Goal: Task Accomplishment & Management: Use online tool/utility

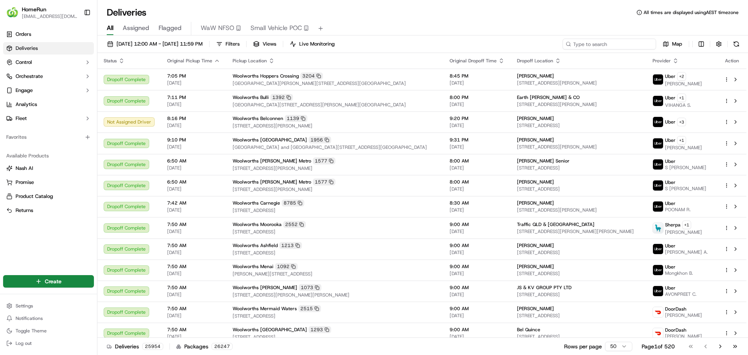
click at [629, 42] on input at bounding box center [608, 44] width 93 height 11
paste input "269958596"
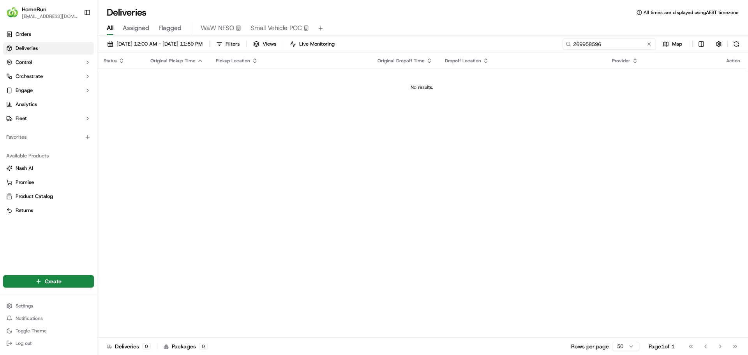
type input "269958596"
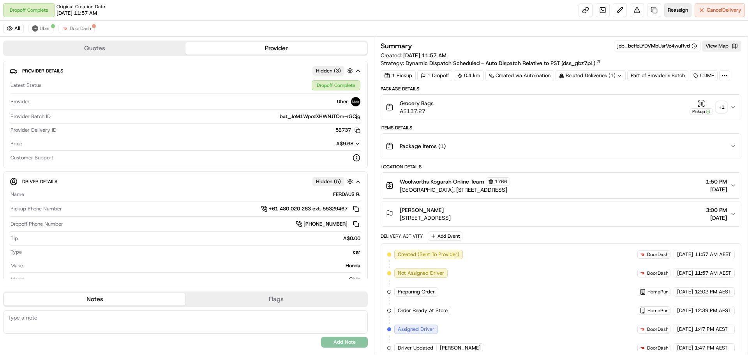
click at [672, 10] on span "Reassign" at bounding box center [678, 10] width 20 height 7
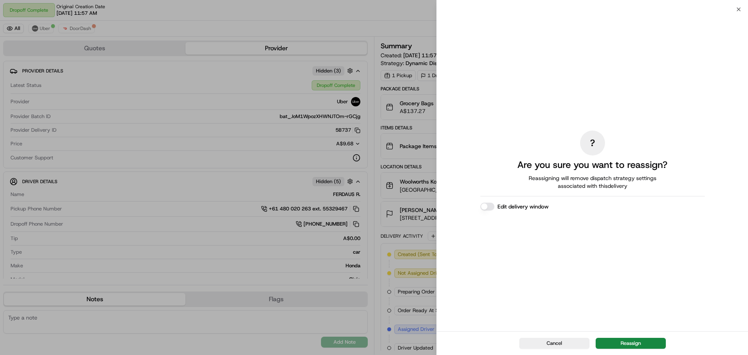
click at [635, 342] on button "Reassign" at bounding box center [630, 343] width 70 height 11
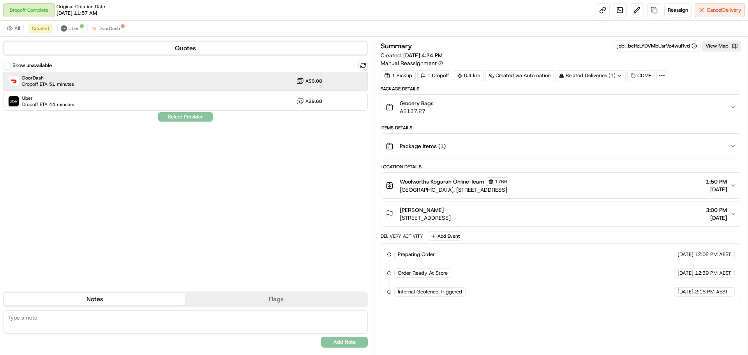
click at [253, 79] on div "DoorDash Dropoff ETA 51 minutes A$9.08" at bounding box center [185, 81] width 365 height 19
click at [188, 122] on div "Show unavailable DoorDash Dropoff ETA 51 minutes A$9.08 Uber Dropoff ETA 43 min…" at bounding box center [185, 170] width 365 height 218
click at [190, 118] on button "Assign Provider" at bounding box center [185, 116] width 55 height 9
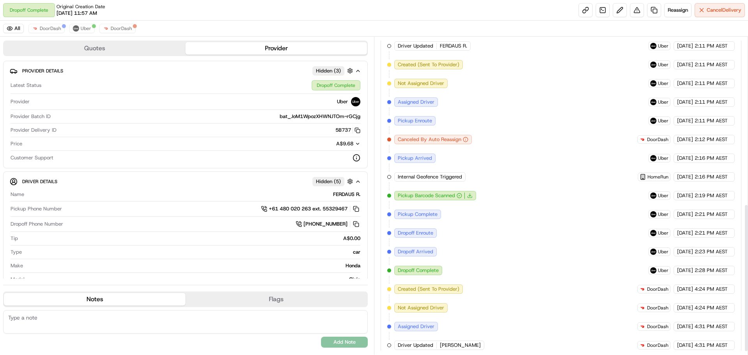
scroll to position [364, 0]
